Goal: Task Accomplishment & Management: Use online tool/utility

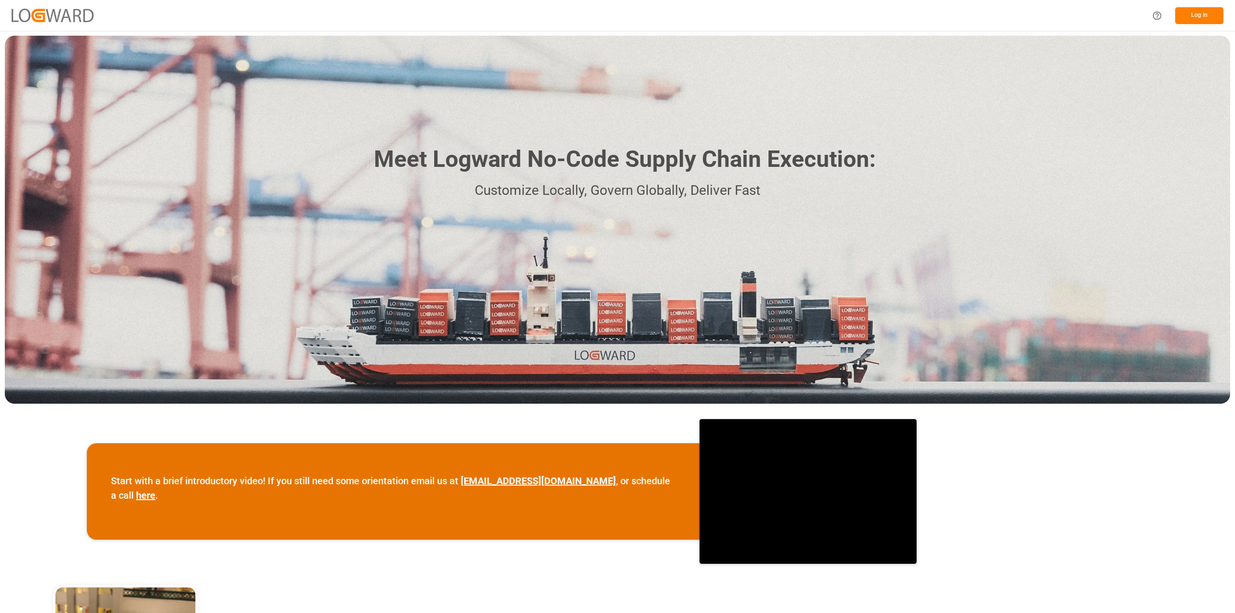
click at [1189, 19] on button "Log In" at bounding box center [1199, 15] width 48 height 17
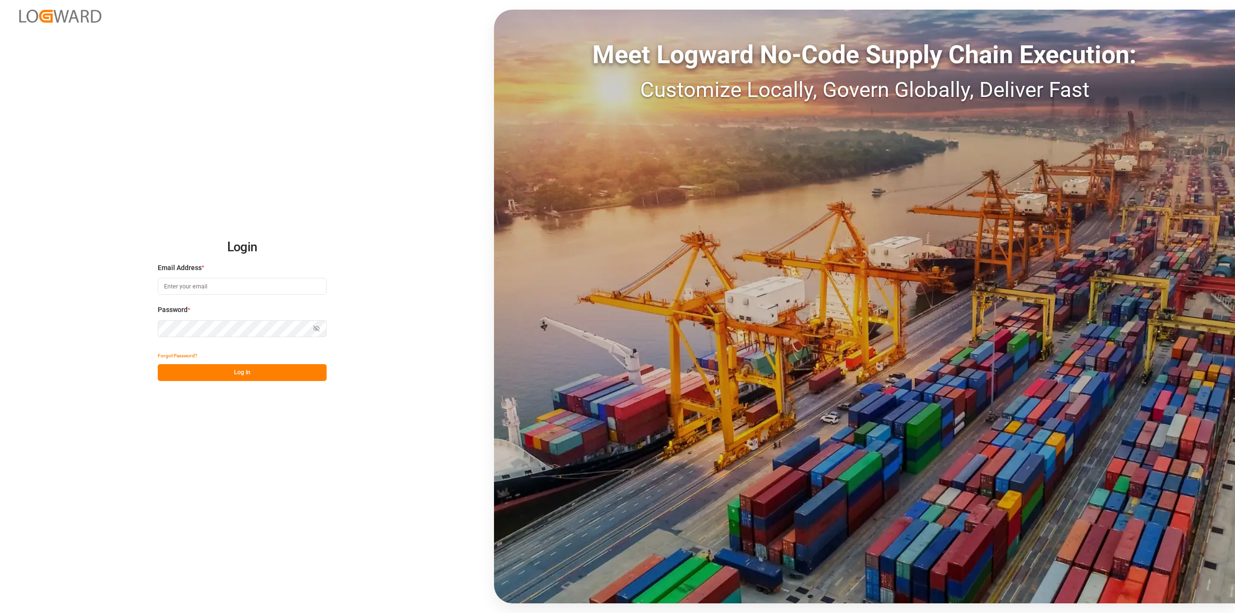
click at [170, 287] on input at bounding box center [242, 286] width 169 height 17
type input "[PERSON_NAME][EMAIL_ADDRESS][PERSON_NAME][DOMAIN_NAME]"
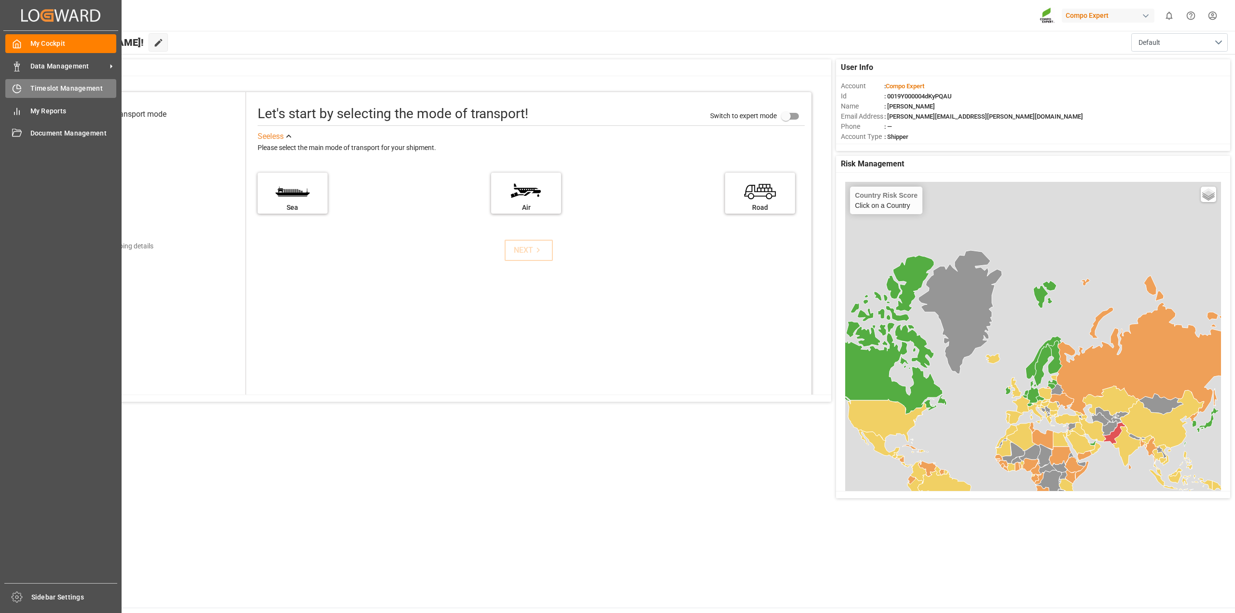
click at [69, 87] on span "Timeslot Management" at bounding box center [73, 88] width 86 height 10
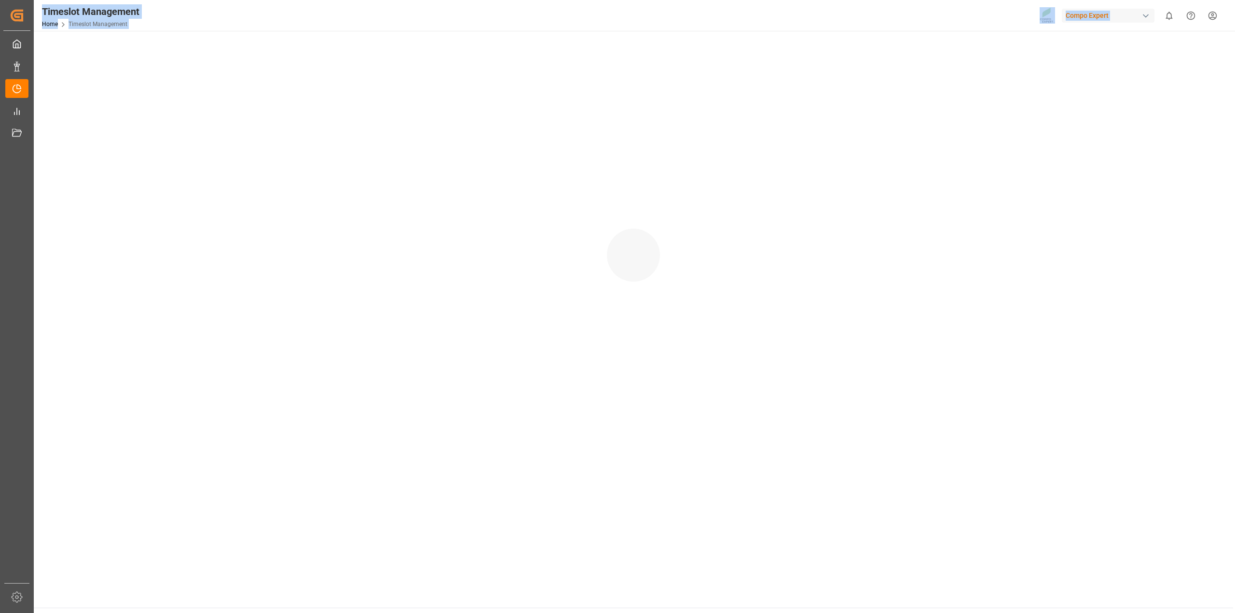
click at [69, 87] on div at bounding box center [633, 245] width 1199 height 429
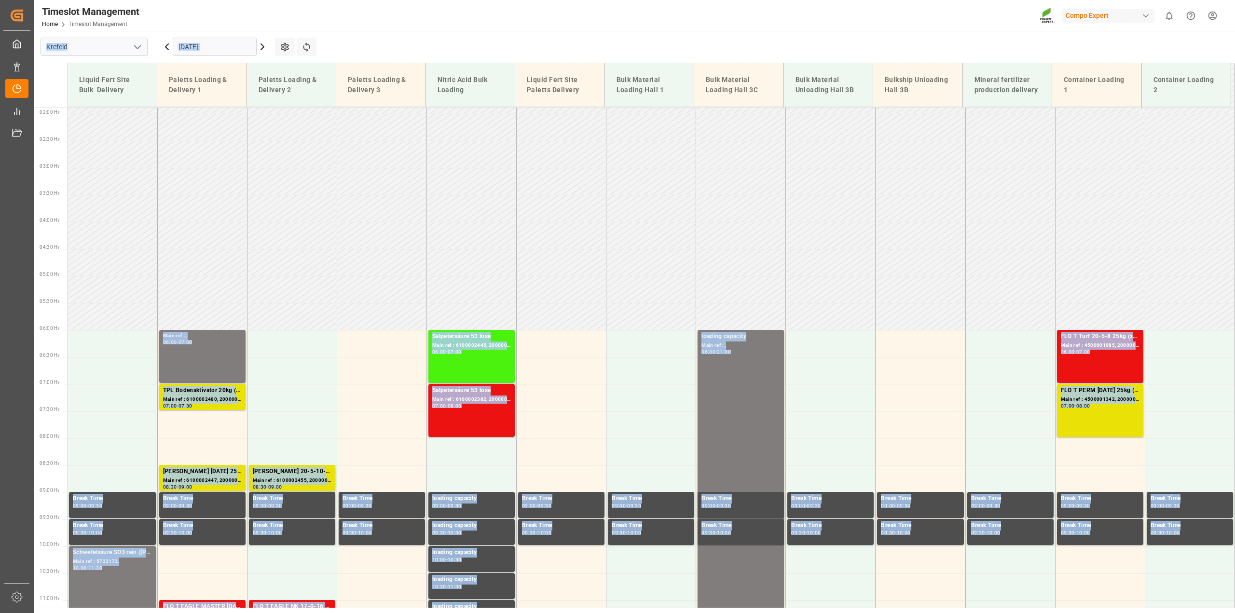
scroll to position [98, 0]
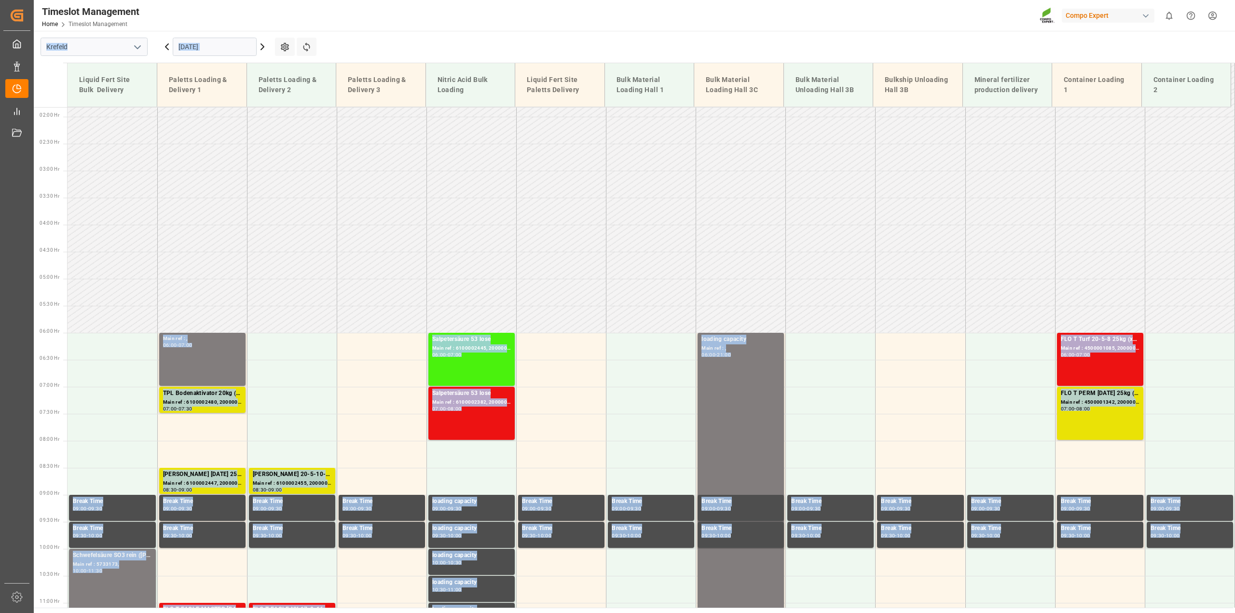
click at [261, 45] on icon at bounding box center [263, 47] width 12 height 12
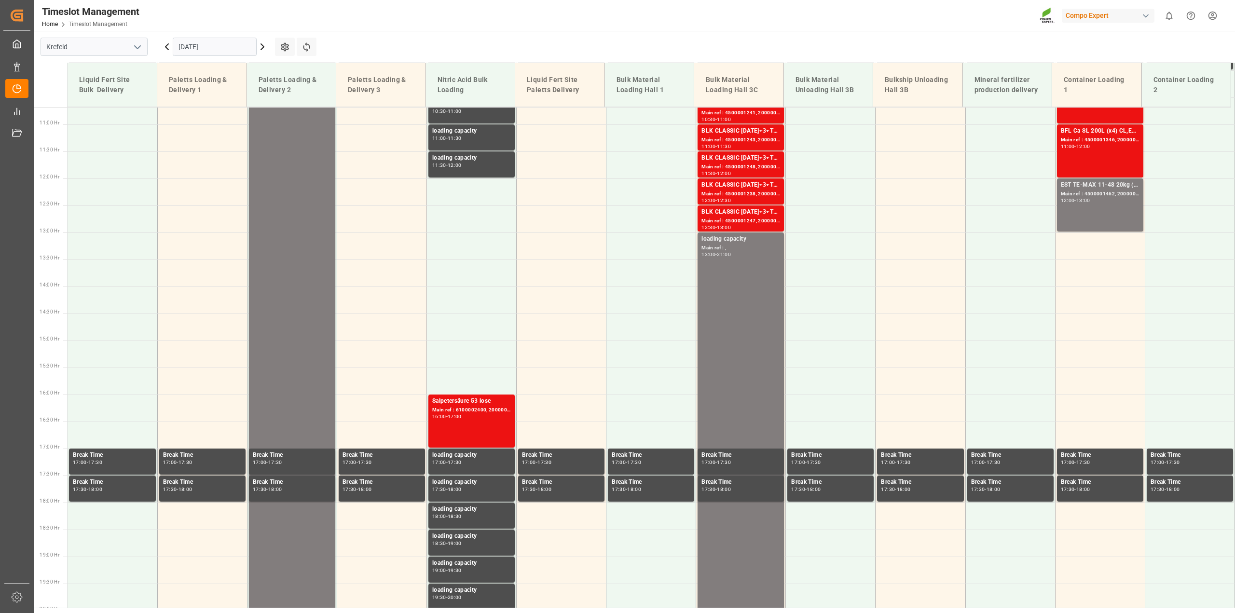
scroll to position [581, 0]
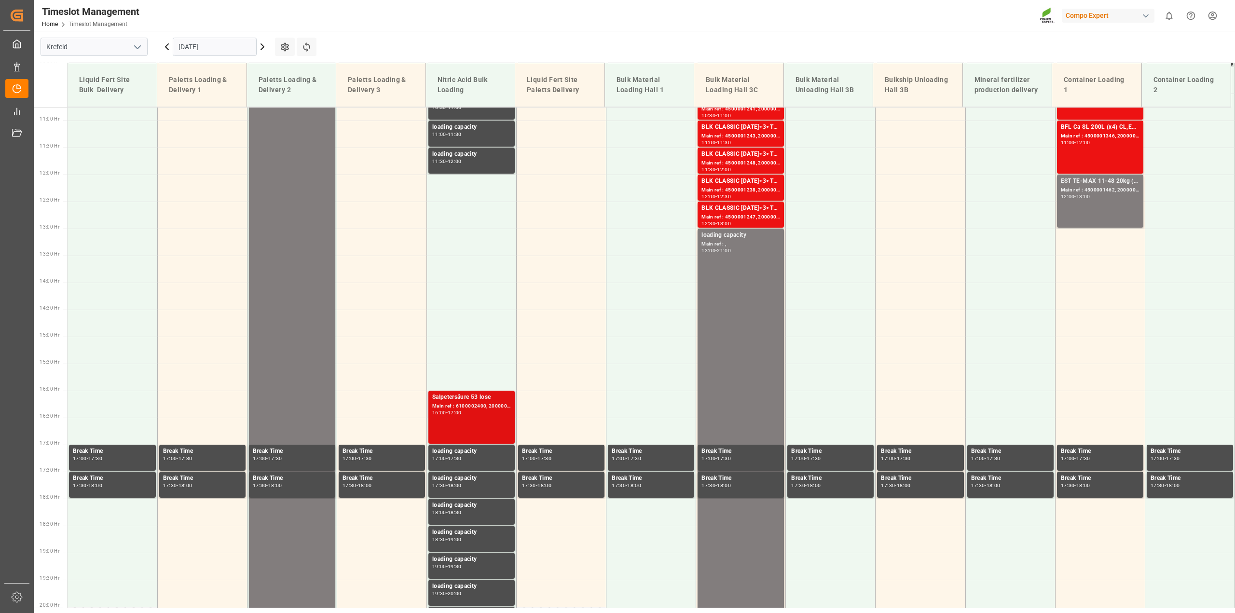
click at [449, 404] on div "Main ref : 6100002400, 2000002015" at bounding box center [471, 406] width 79 height 8
